Goal: Find specific page/section: Find specific page/section

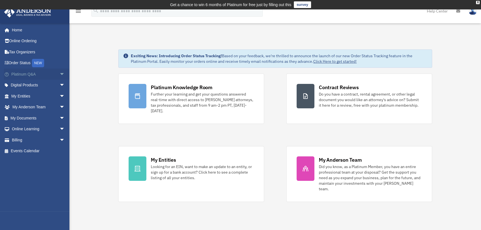
click at [59, 73] on span "arrow_drop_down" at bounding box center [64, 74] width 11 height 11
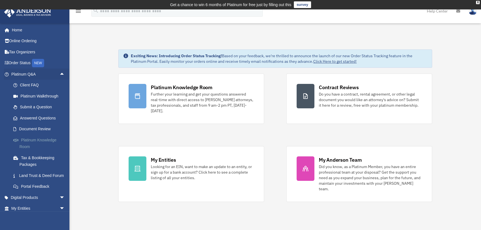
click at [28, 140] on link "Platinum Knowledge Room" at bounding box center [41, 144] width 66 height 18
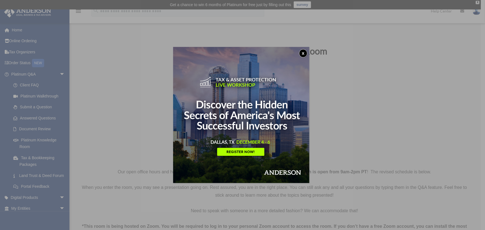
click at [304, 53] on button "x" at bounding box center [303, 53] width 8 height 8
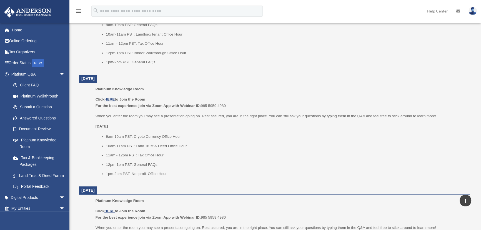
scroll to position [303, 0]
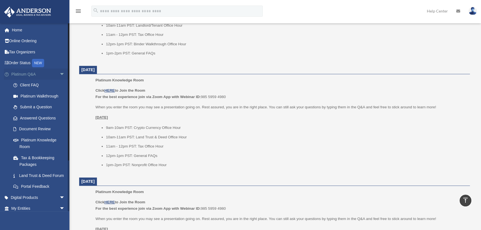
click at [59, 74] on span "arrow_drop_down" at bounding box center [64, 74] width 11 height 11
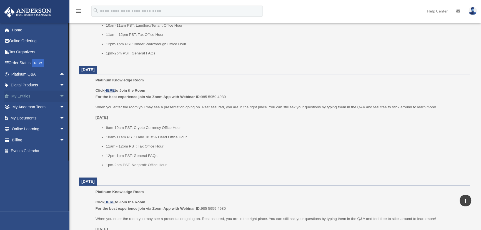
click at [59, 95] on span "arrow_drop_down" at bounding box center [64, 96] width 11 height 11
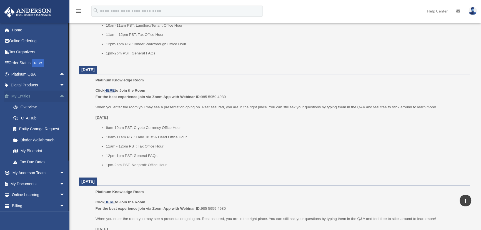
click at [59, 97] on span "arrow_drop_up" at bounding box center [64, 96] width 11 height 11
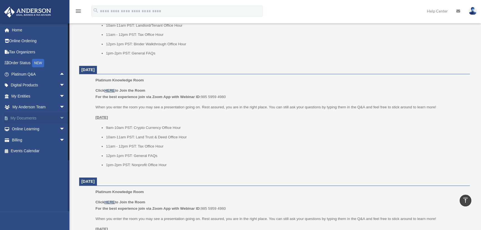
click at [59, 118] on span "arrow_drop_down" at bounding box center [64, 118] width 11 height 11
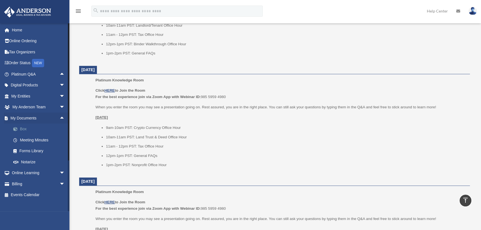
click at [21, 128] on link "Box" at bounding box center [41, 129] width 66 height 11
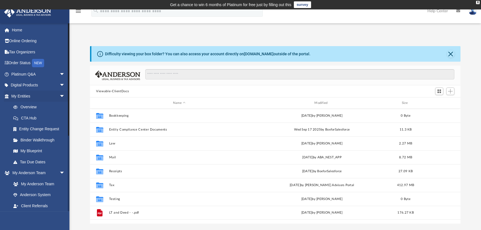
scroll to position [122, 367]
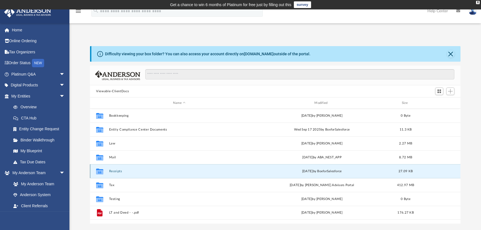
click at [113, 172] on button "Receipts" at bounding box center [179, 172] width 140 height 4
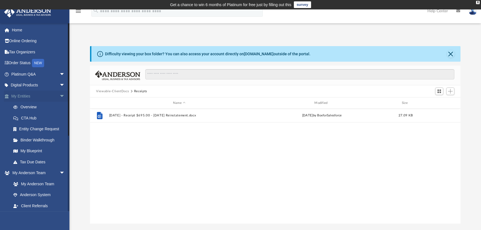
click at [59, 95] on span "arrow_drop_down" at bounding box center [64, 96] width 11 height 11
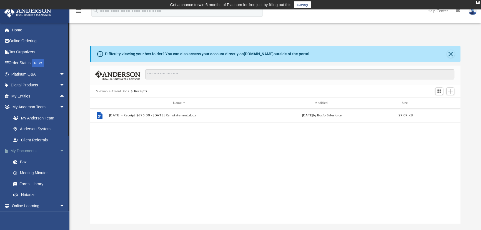
click at [59, 148] on span "arrow_drop_down" at bounding box center [64, 151] width 11 height 11
click at [61, 107] on span "arrow_drop_down" at bounding box center [64, 107] width 11 height 11
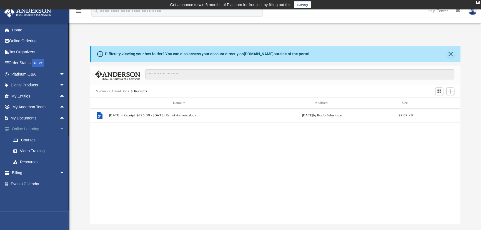
click at [59, 128] on span "arrow_drop_down" at bounding box center [64, 129] width 11 height 11
click at [59, 72] on span "arrow_drop_down" at bounding box center [64, 74] width 11 height 11
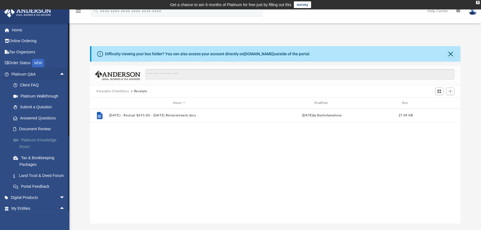
click at [50, 139] on link "Platinum Knowledge Room" at bounding box center [41, 144] width 66 height 18
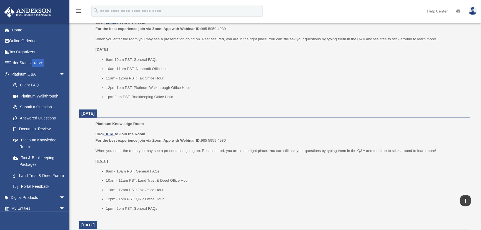
scroll to position [458, 0]
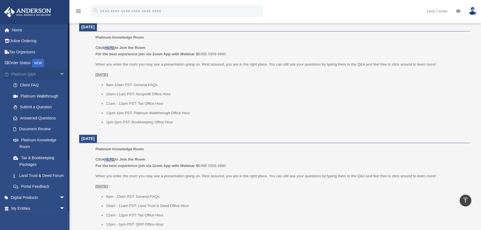
click at [59, 71] on span "arrow_drop_down" at bounding box center [64, 74] width 11 height 11
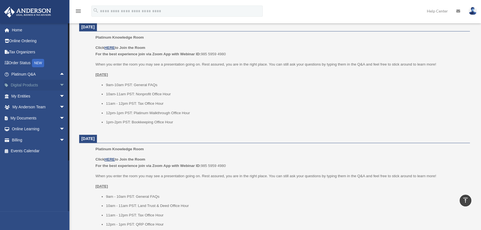
click at [59, 84] on span "arrow_drop_down" at bounding box center [64, 85] width 11 height 11
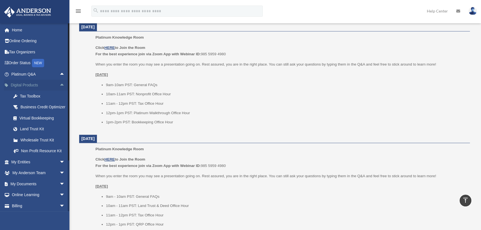
click at [59, 84] on span "arrow_drop_up" at bounding box center [64, 85] width 11 height 11
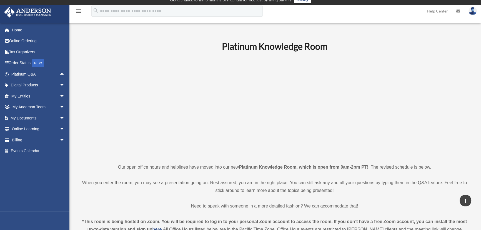
scroll to position [0, 0]
